Goal: Navigation & Orientation: Go to known website

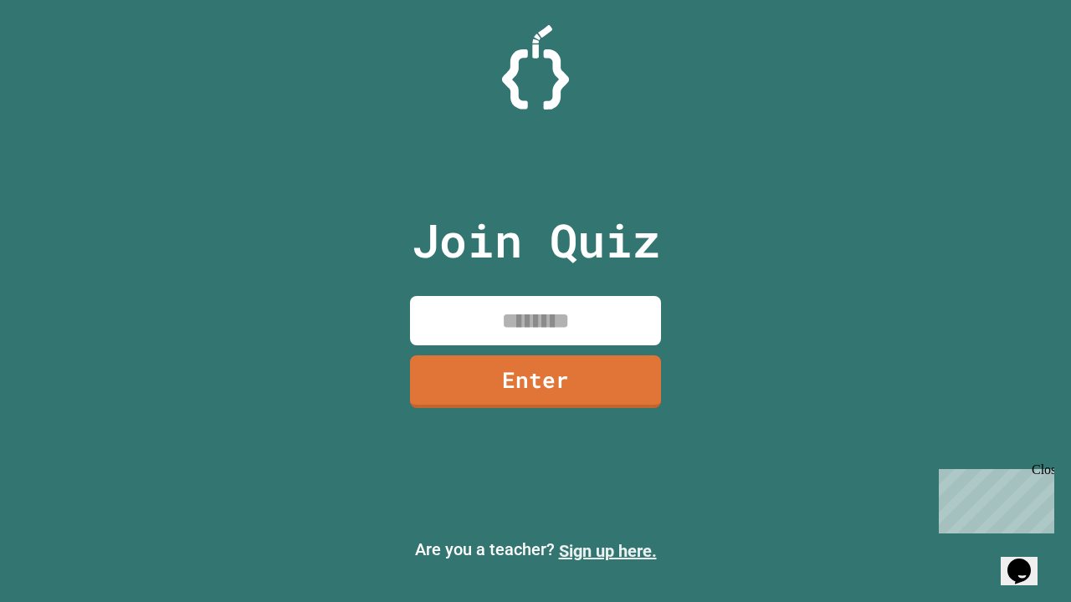
click at [607, 551] on link "Sign up here." at bounding box center [608, 551] width 98 height 20
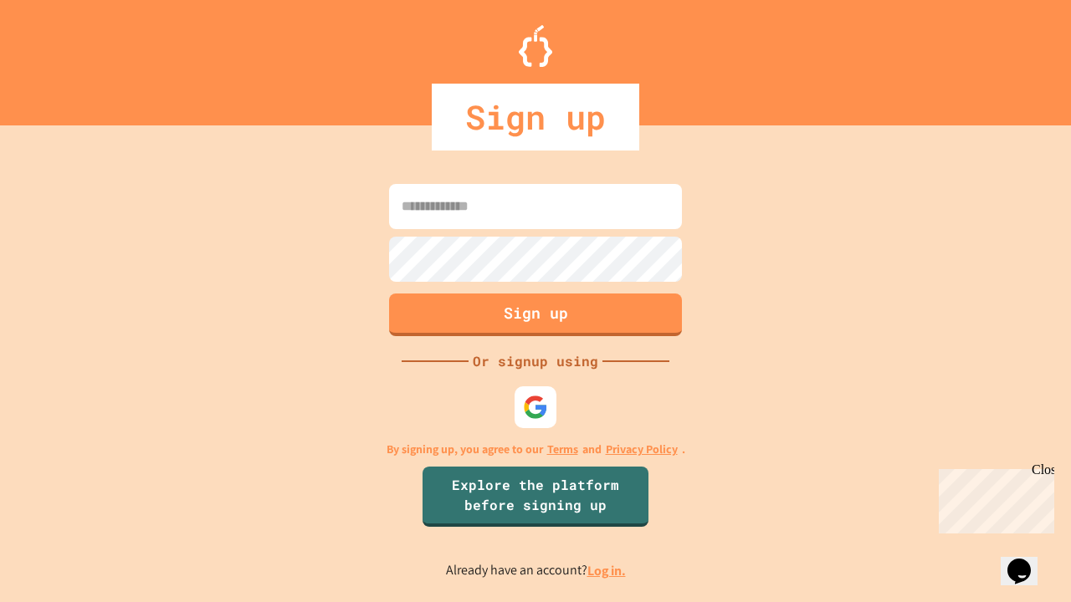
click at [607, 571] on link "Log in." at bounding box center [606, 571] width 38 height 18
